Goal: Task Accomplishment & Management: Use online tool/utility

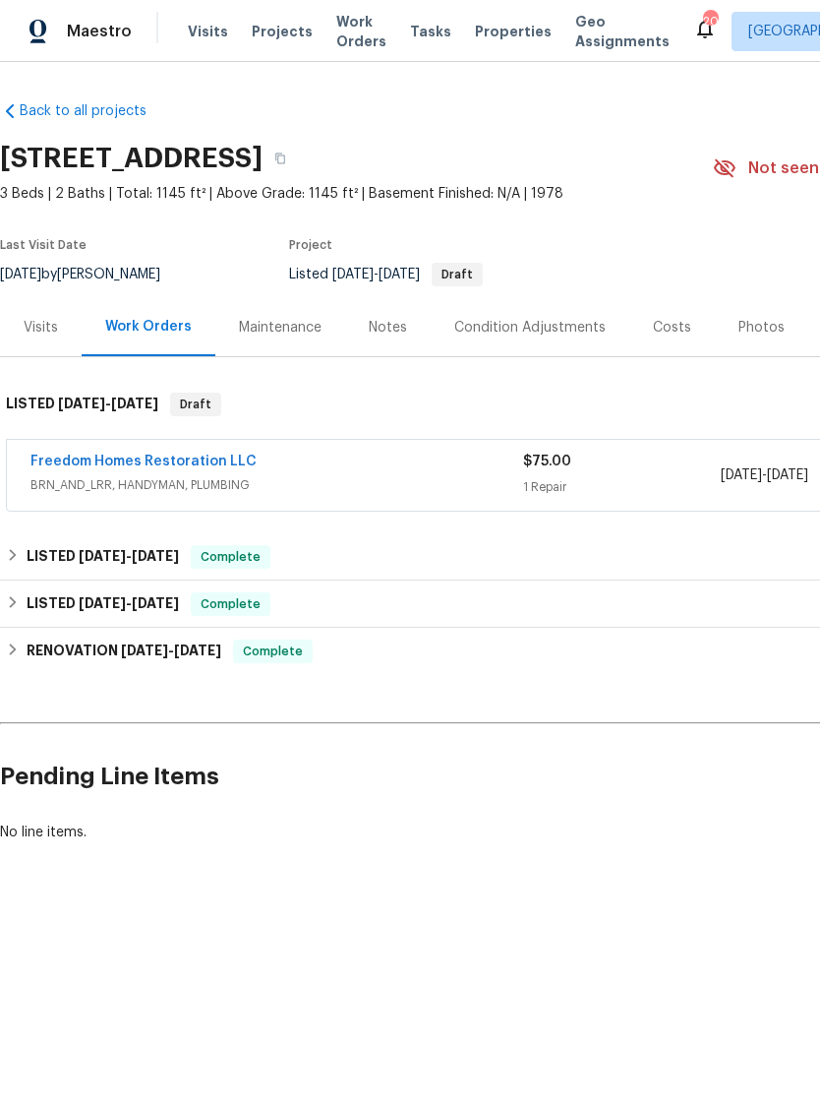
click at [84, 466] on link "Freedom Homes Restoration LLC" at bounding box center [143, 461] width 226 height 14
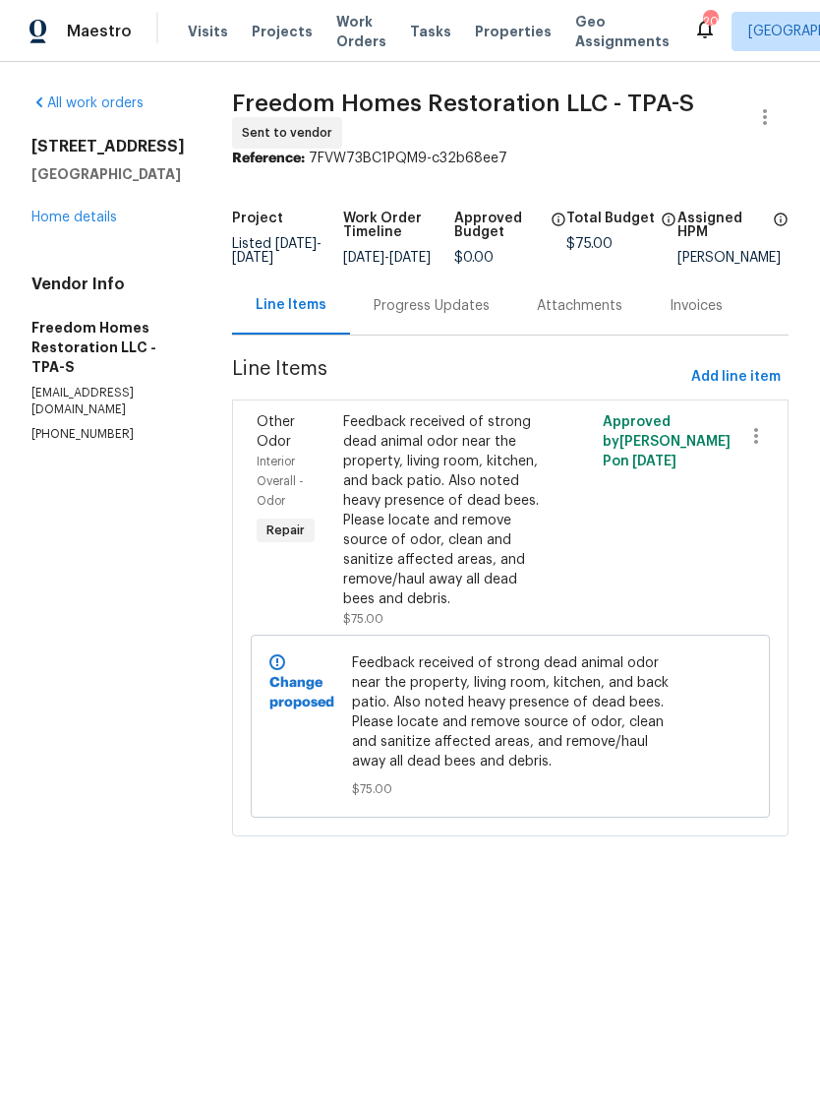
click at [77, 224] on link "Home details" at bounding box center [74, 218] width 86 height 14
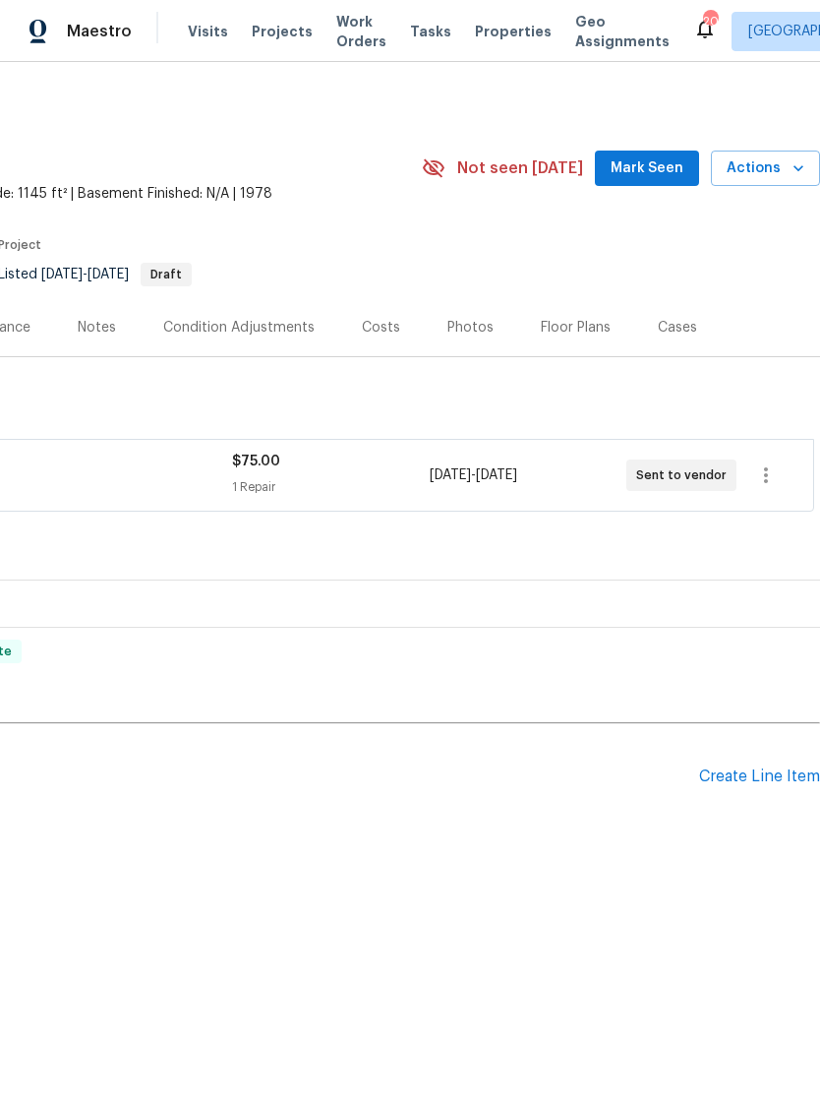
scroll to position [0, 291]
click at [761, 479] on icon "button" at bounding box center [767, 475] width 24 height 24
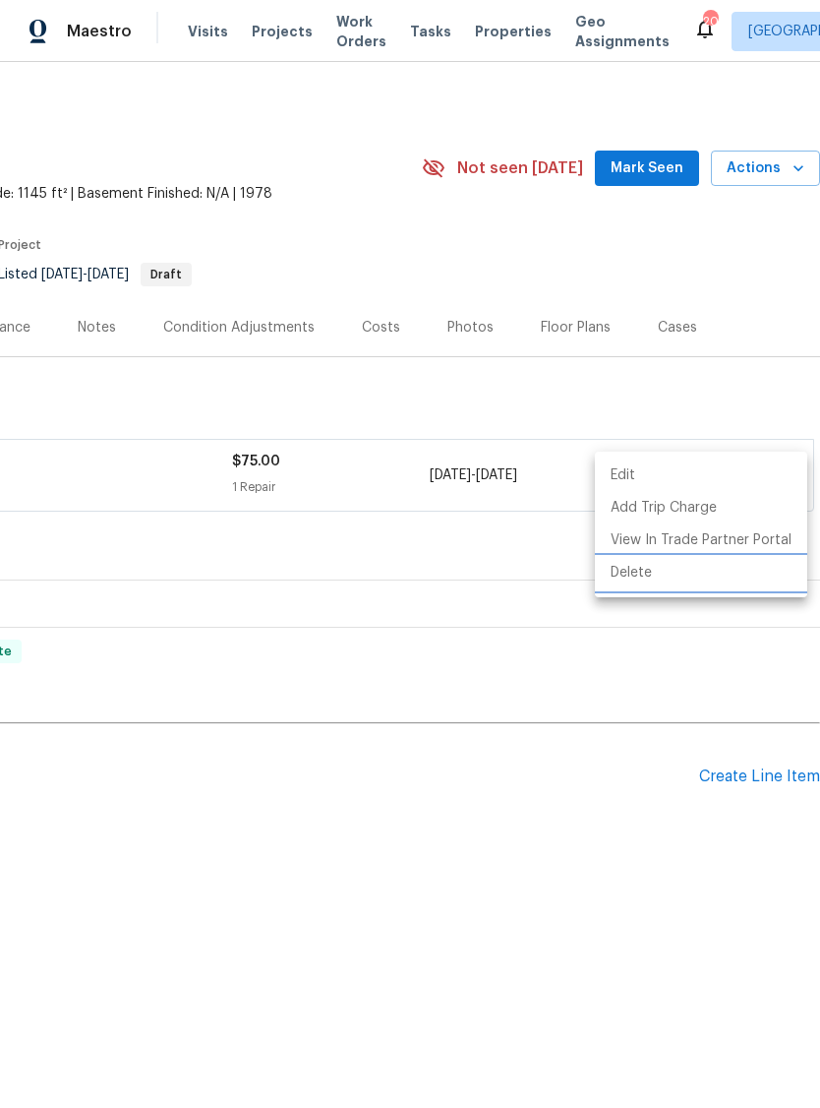
click at [658, 559] on li "Delete" at bounding box center [701, 573] width 212 height 32
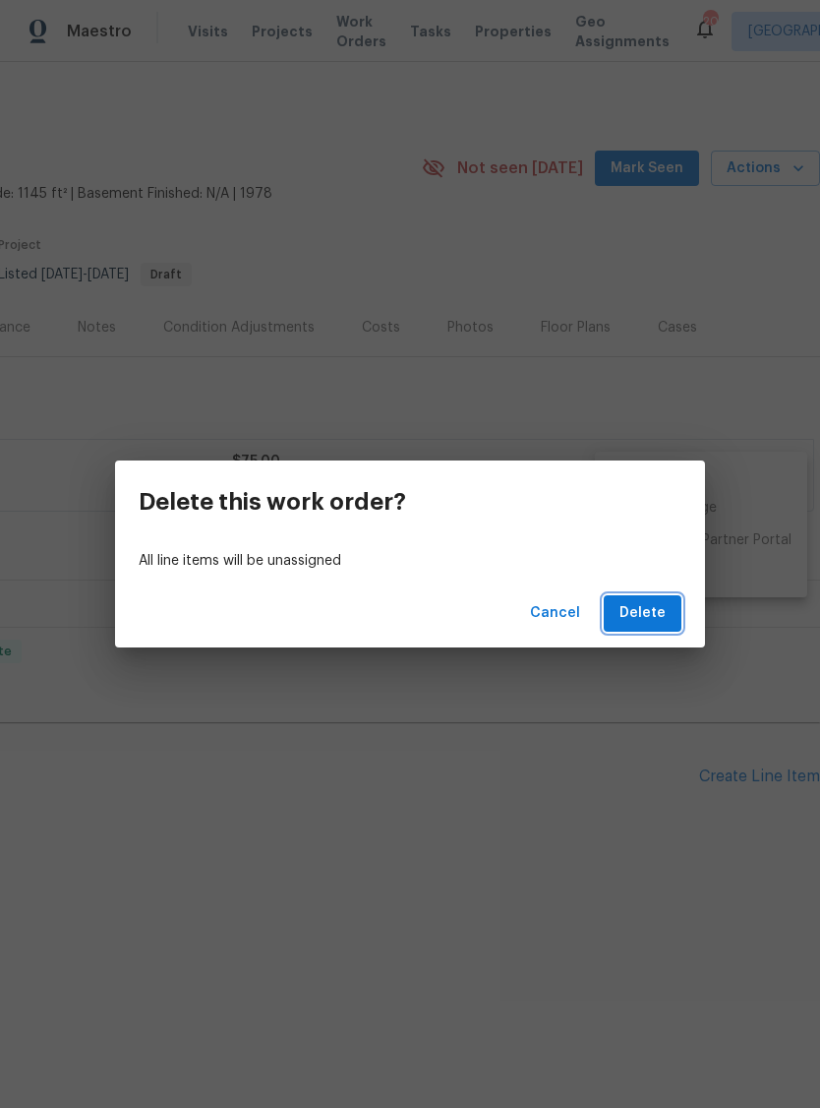
click at [660, 611] on span "Delete" at bounding box center [643, 613] width 46 height 25
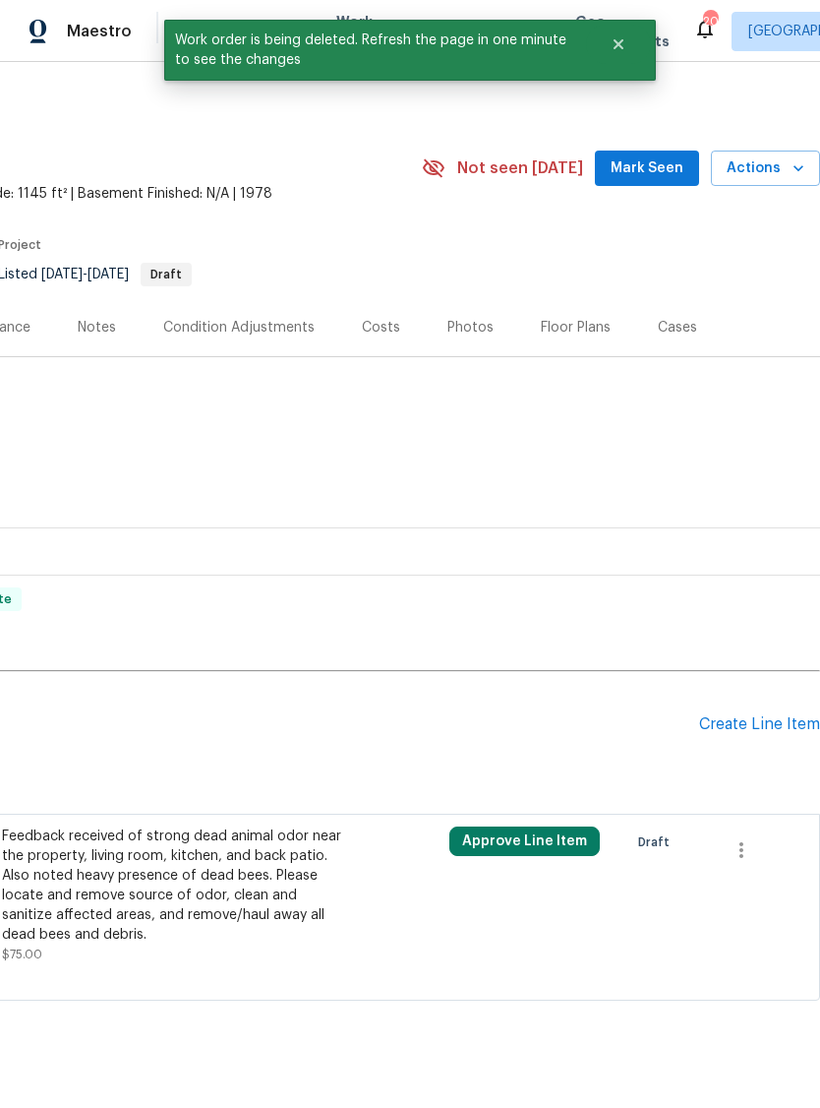
click at [768, 171] on span "Actions" at bounding box center [766, 168] width 78 height 25
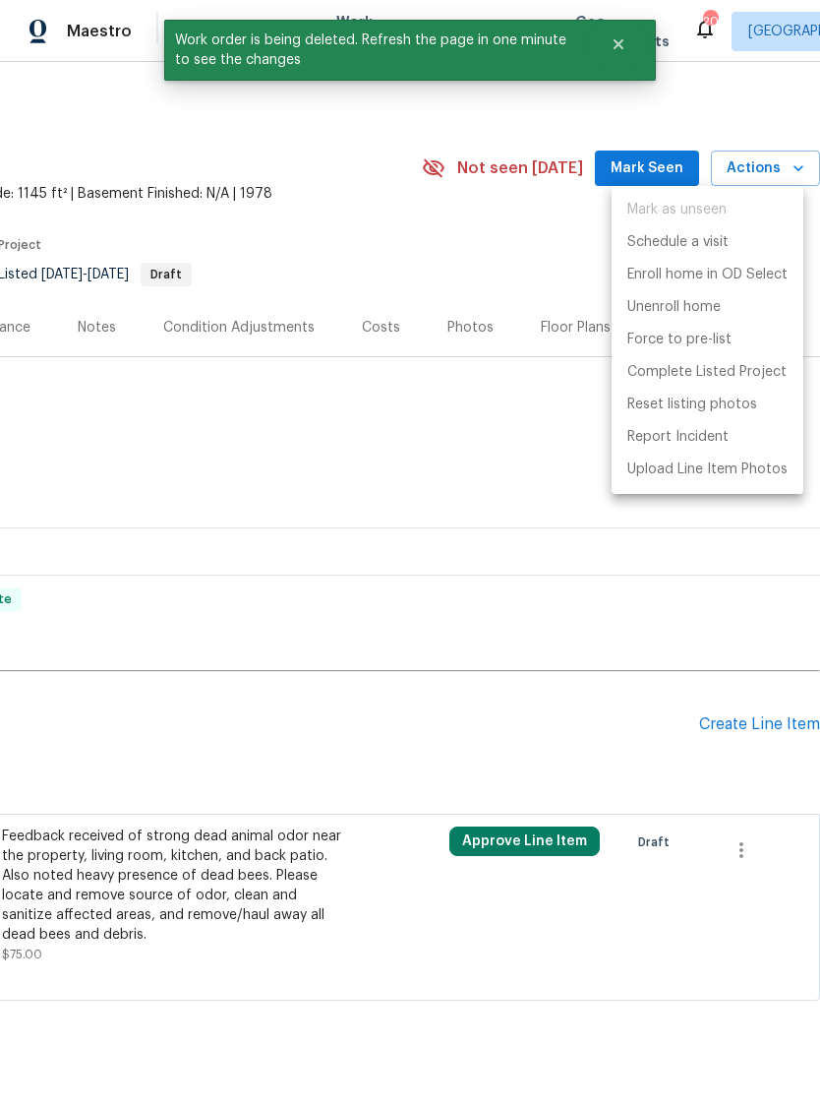
click at [713, 222] on ul "Mark as unseen Schedule a visit Enroll home in OD Select Unenroll home Force to…" at bounding box center [708, 340] width 192 height 308
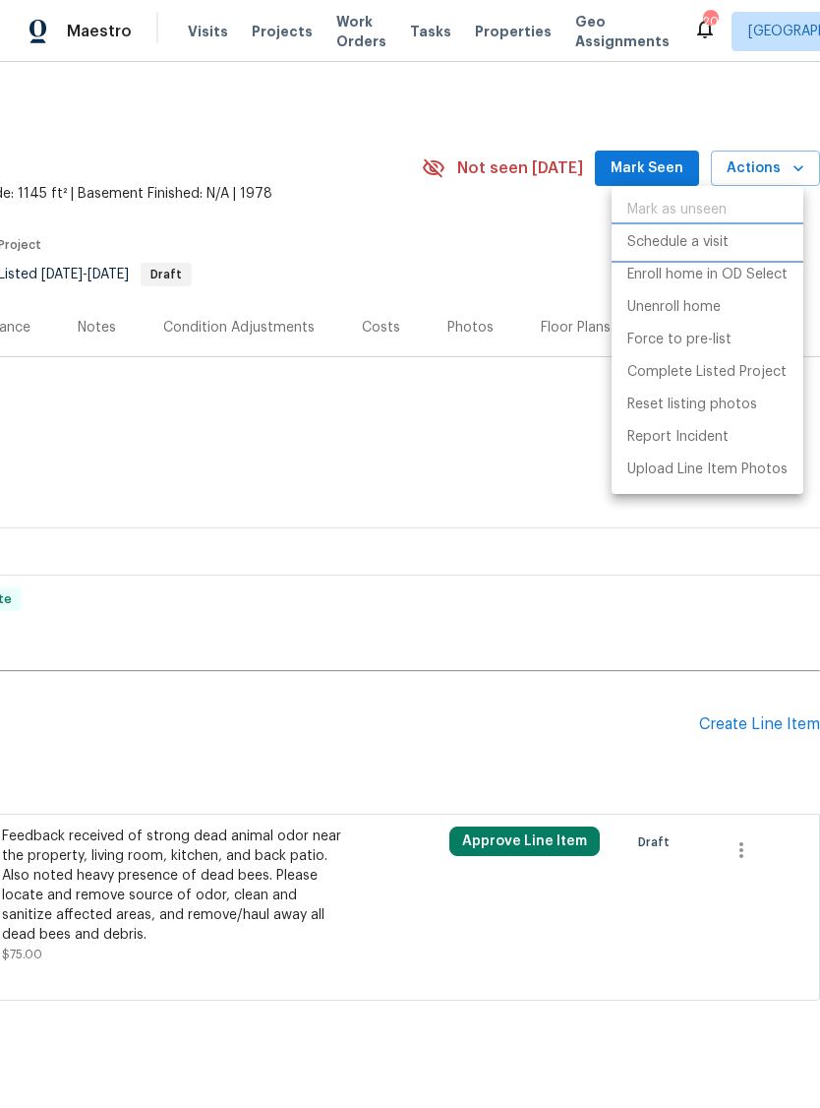
click at [700, 241] on p "Schedule a visit" at bounding box center [678, 242] width 101 height 21
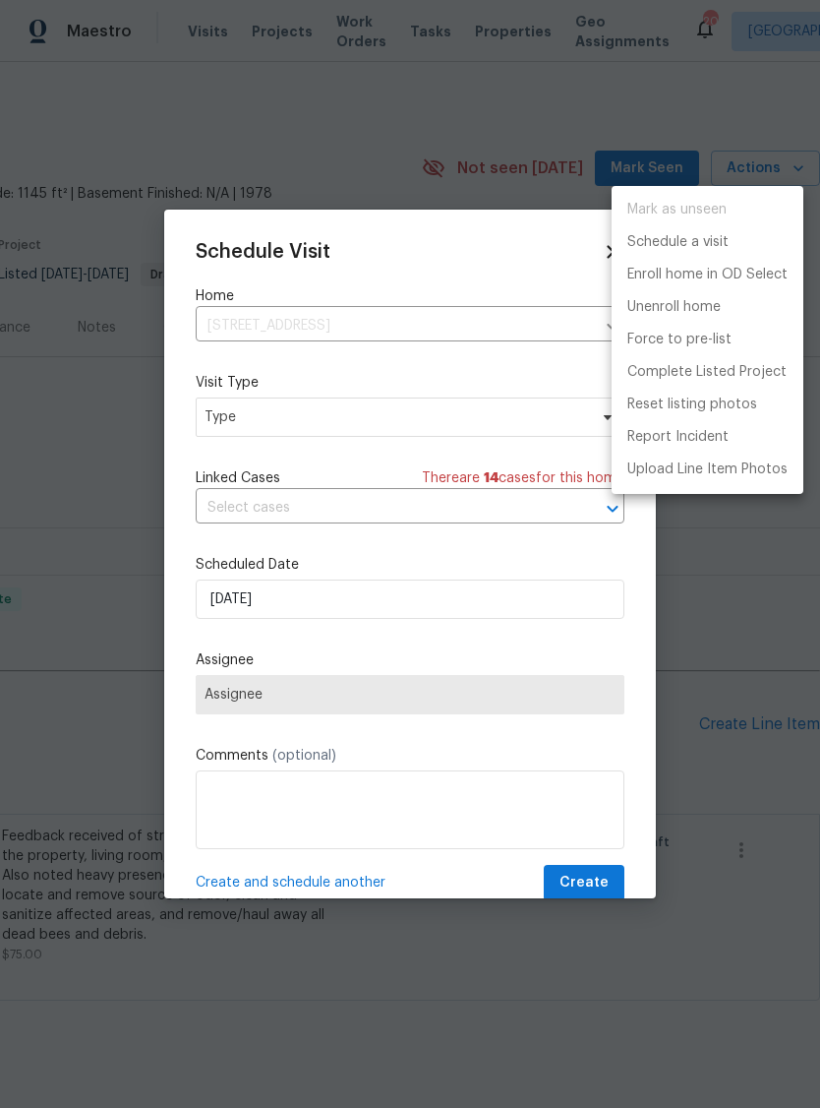
click at [236, 430] on div at bounding box center [410, 554] width 820 height 1108
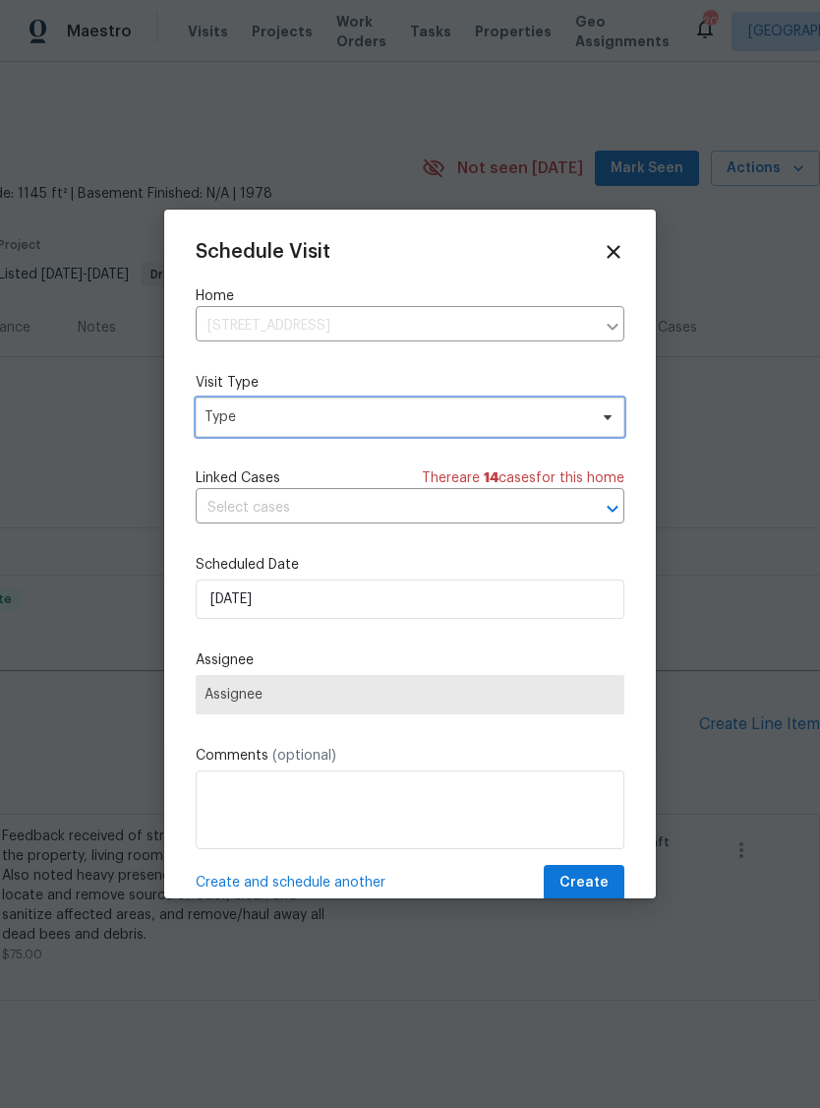
click at [246, 426] on span "Type" at bounding box center [396, 417] width 383 height 20
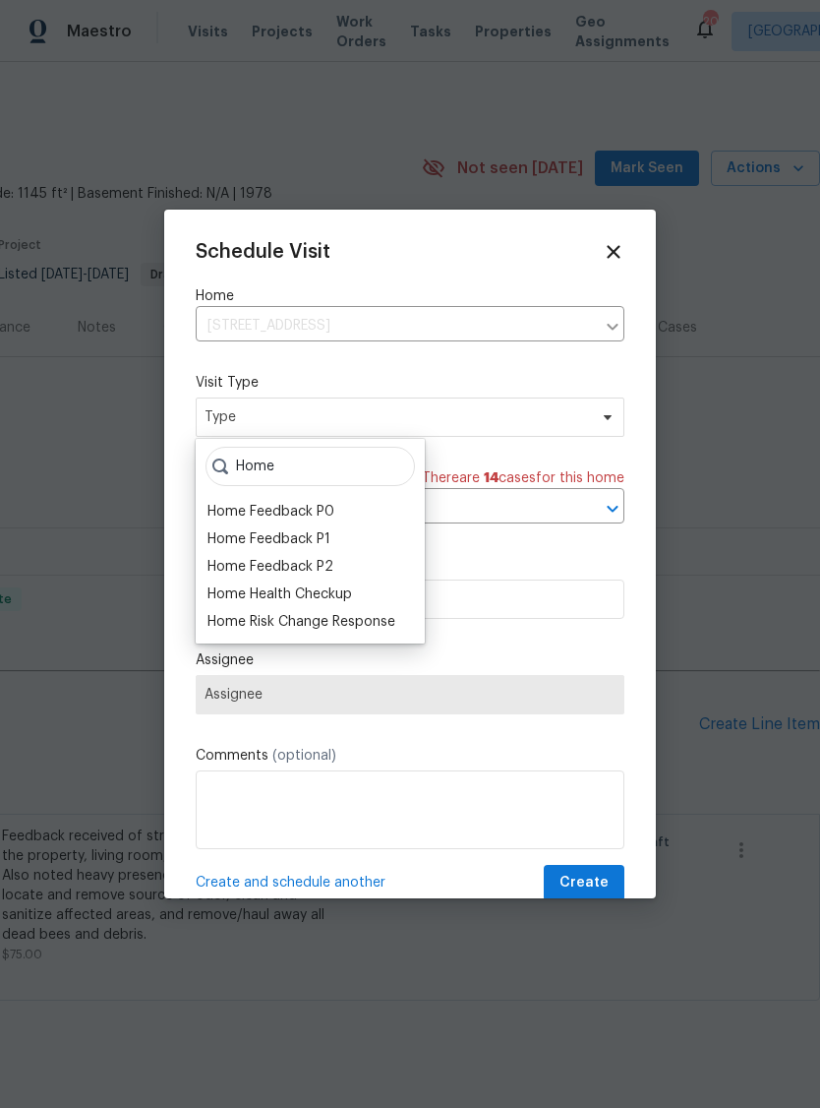
type input "Home"
click at [239, 592] on div "Home Health Checkup" at bounding box center [280, 594] width 145 height 20
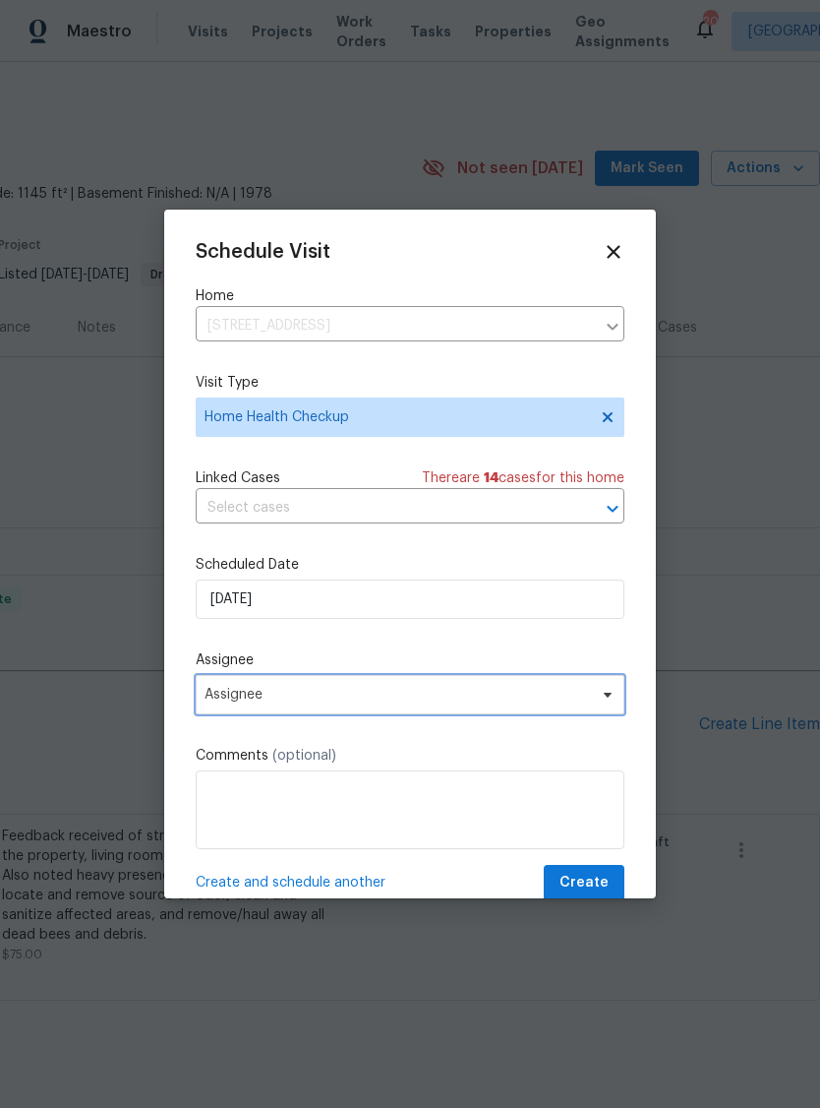
click at [215, 699] on span "Assignee" at bounding box center [398, 695] width 386 height 16
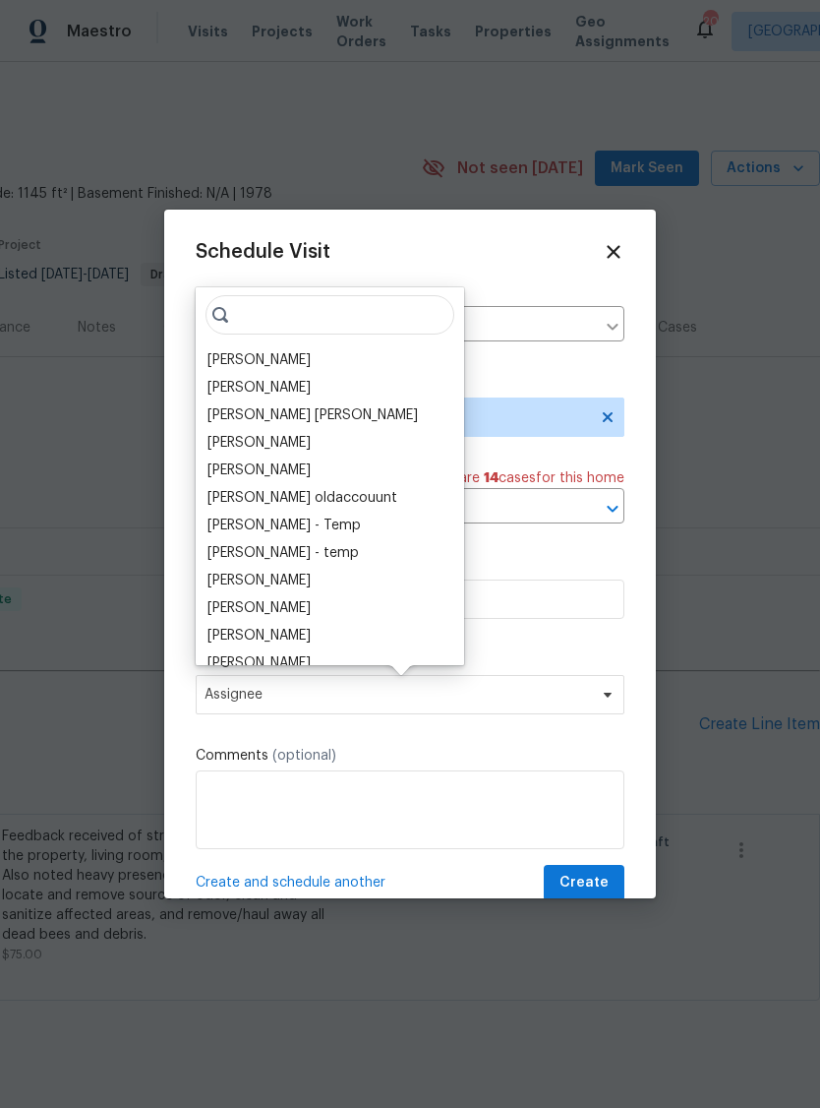
click at [222, 363] on div "[PERSON_NAME]" at bounding box center [259, 360] width 103 height 20
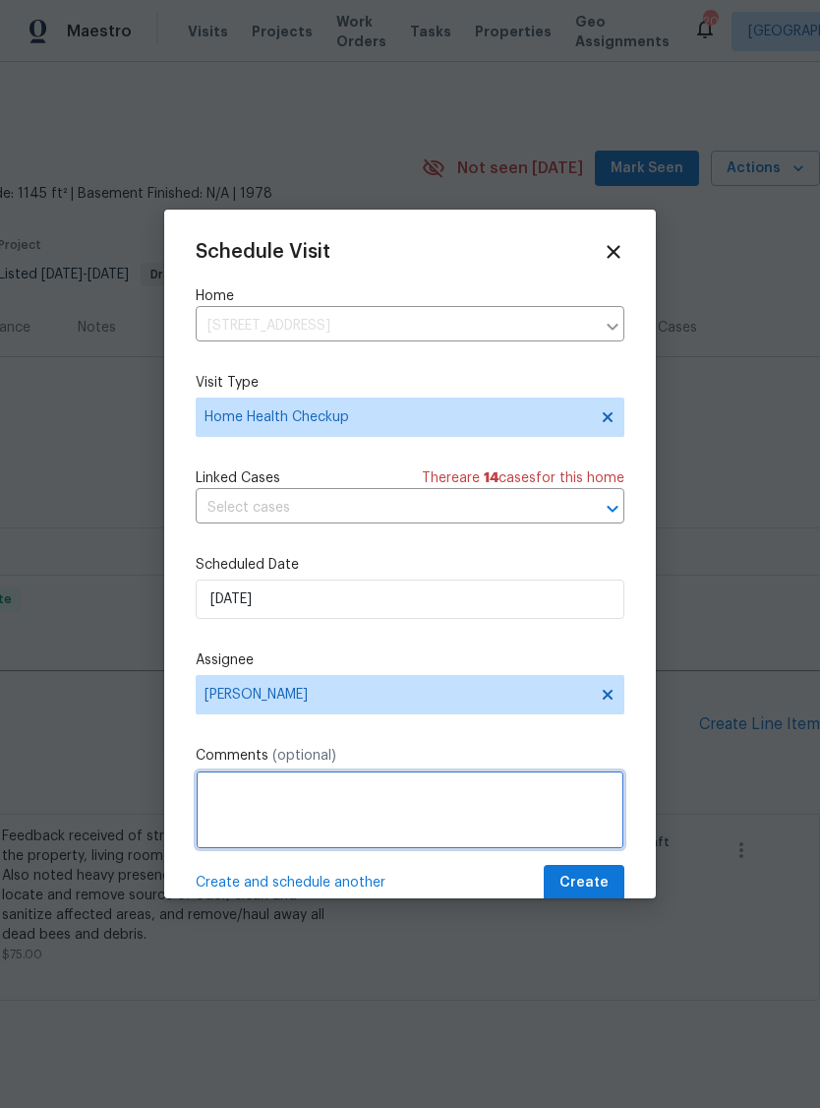
click at [216, 819] on textarea at bounding box center [410, 809] width 429 height 79
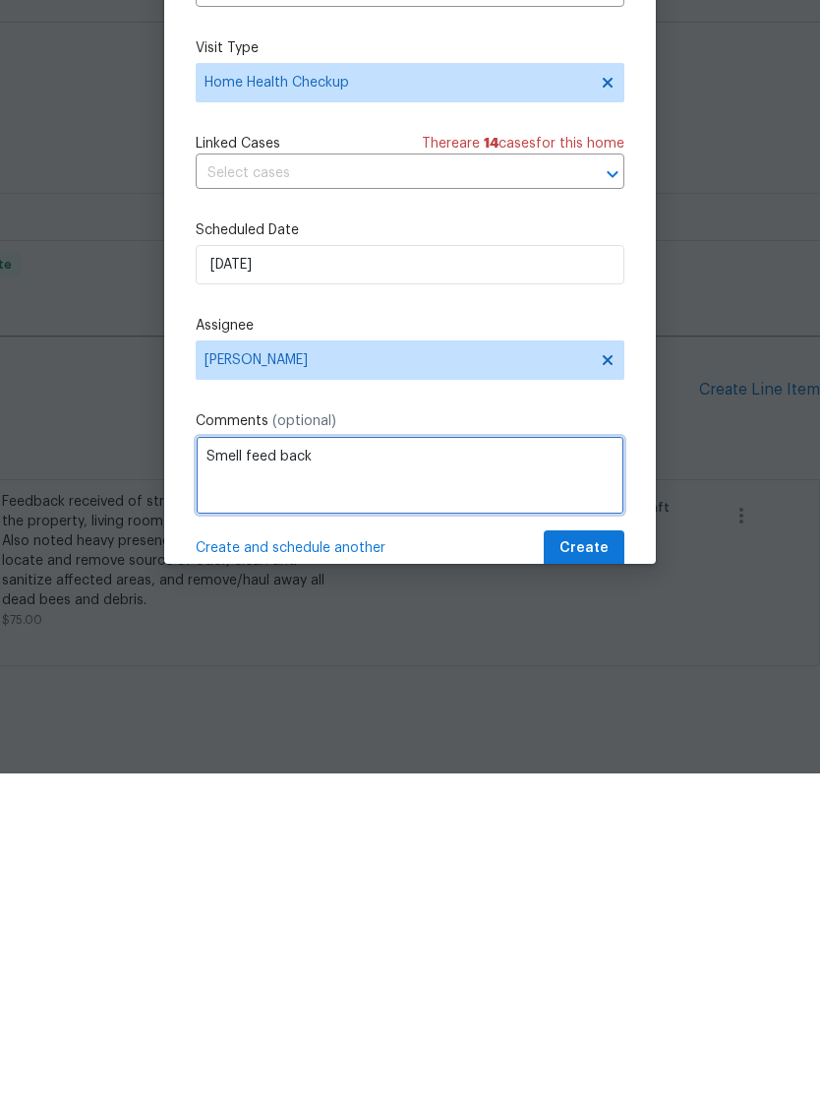
type textarea "Smell feed back"
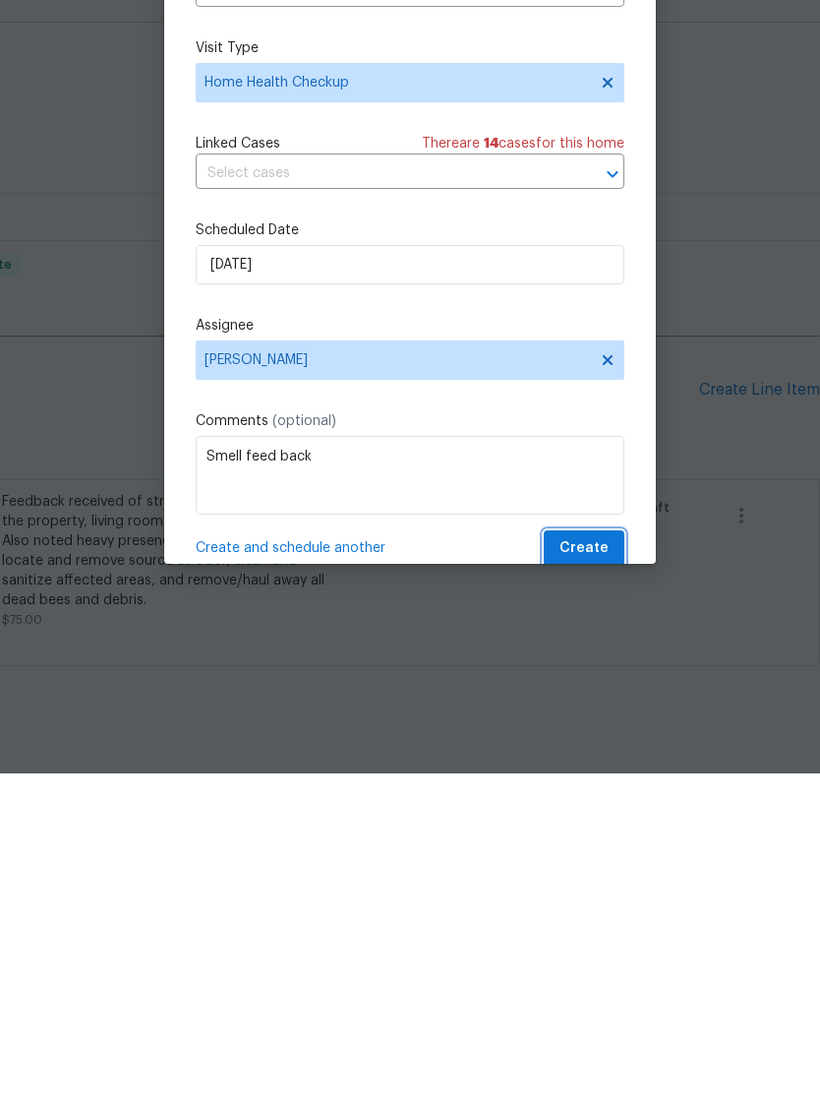
click at [591, 871] on span "Create" at bounding box center [584, 883] width 49 height 25
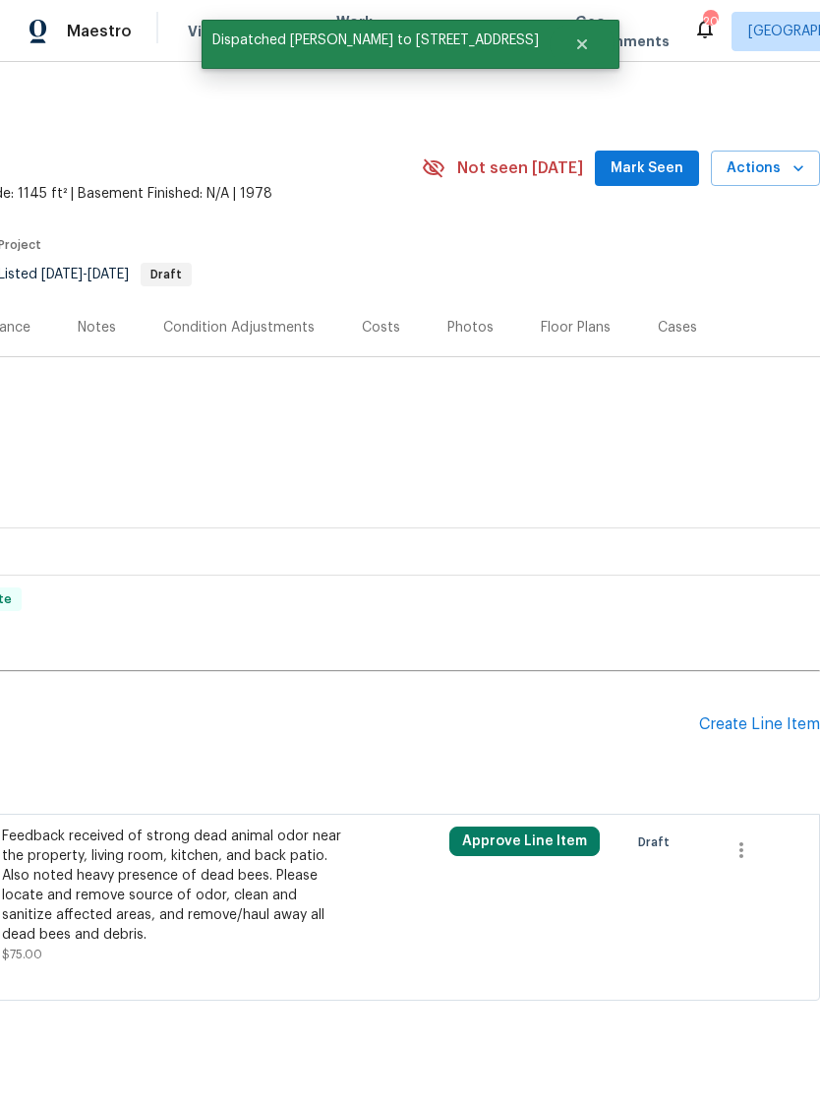
click at [677, 164] on span "Mark Seen" at bounding box center [647, 168] width 73 height 25
click at [82, 302] on div "Notes" at bounding box center [97, 327] width 86 height 58
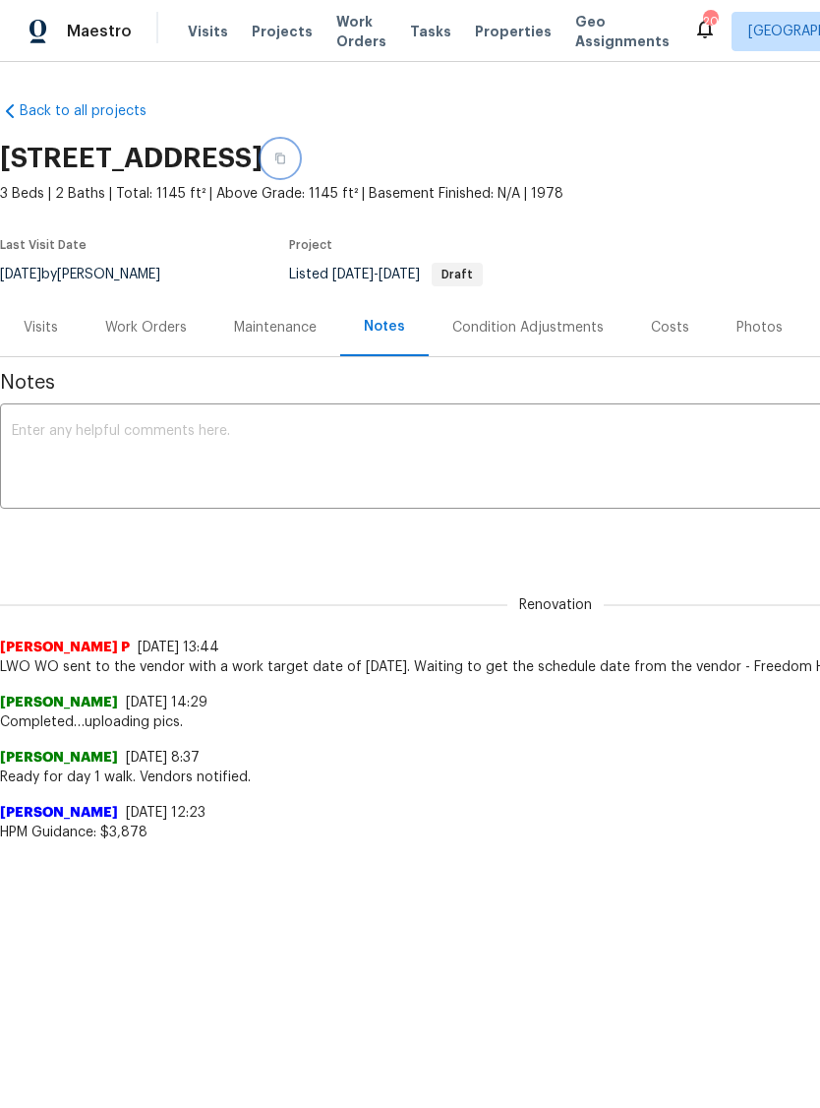
click at [286, 161] on icon "button" at bounding box center [280, 158] width 12 height 12
